Goal: Task Accomplishment & Management: Use online tool/utility

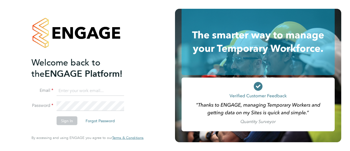
type input "preethy.raviendran@morganhunt.com"
click at [66, 120] on button "Sign In" at bounding box center [67, 120] width 21 height 9
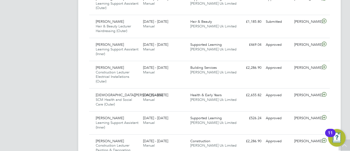
scroll to position [361, 0]
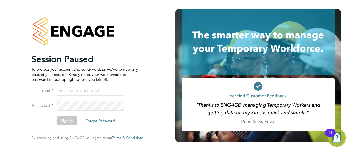
type input "preethy.raviendran@morganhunt.com"
click at [65, 121] on button "Sign In" at bounding box center [67, 120] width 21 height 9
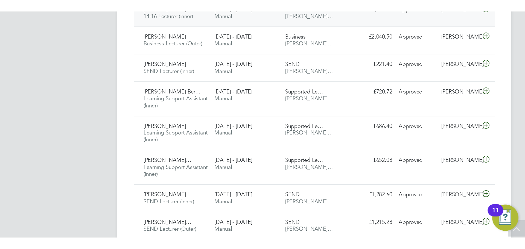
scroll to position [14, 48]
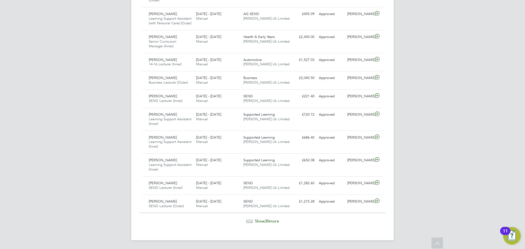
click at [256, 150] on span "Show 30 more" at bounding box center [267, 220] width 24 height 5
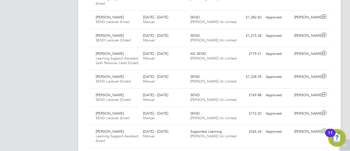
scroll to position [3, 3]
